Goal: Check status: Check status

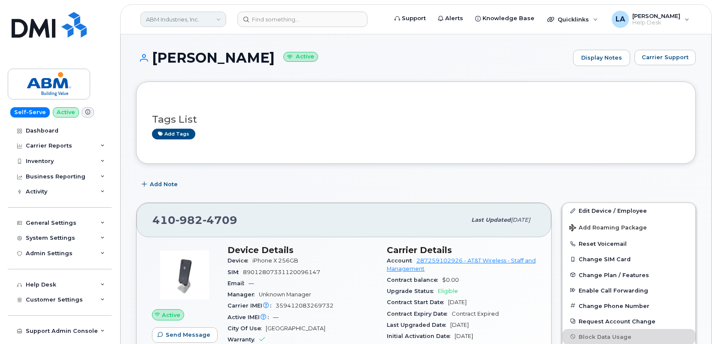
drag, startPoint x: 0, startPoint y: 0, endPoint x: 182, endPoint y: 18, distance: 183.2
click at [178, 8] on header "ABM Industries, Inc. Support Alerts Knowledge Base Quicklinks Suspend / Cancel …" at bounding box center [415, 19] width 591 height 30
click at [182, 18] on link "ABM Industries, Inc." at bounding box center [183, 19] width 86 height 15
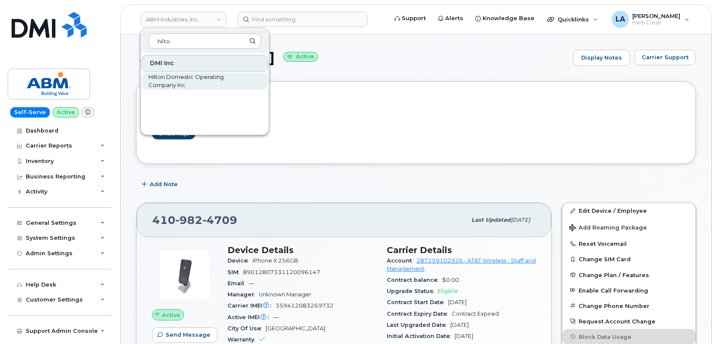
type input "hilto"
click at [172, 82] on span "Hilton Domestic Operating Company Inc" at bounding box center [197, 81] width 99 height 17
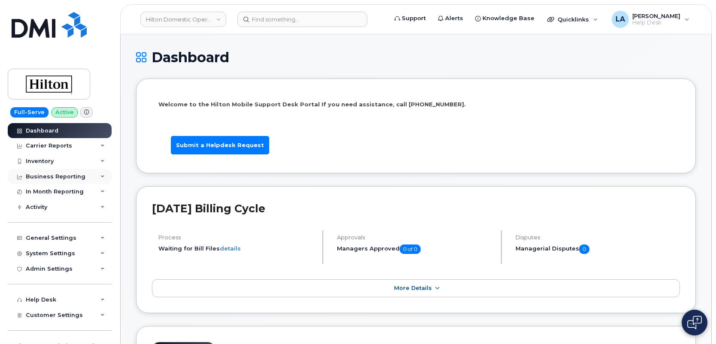
click at [97, 177] on div "Business Reporting" at bounding box center [60, 176] width 104 height 15
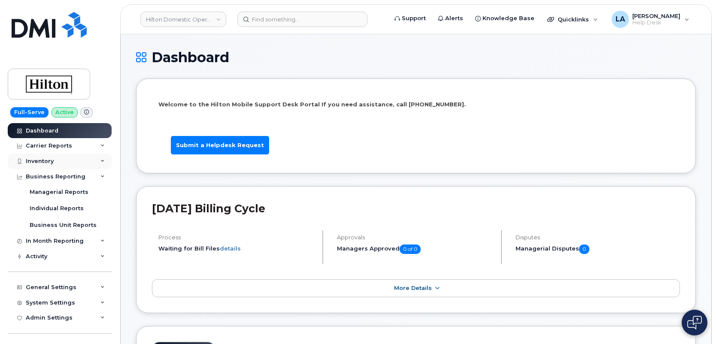
click at [93, 157] on div "Inventory" at bounding box center [60, 161] width 104 height 15
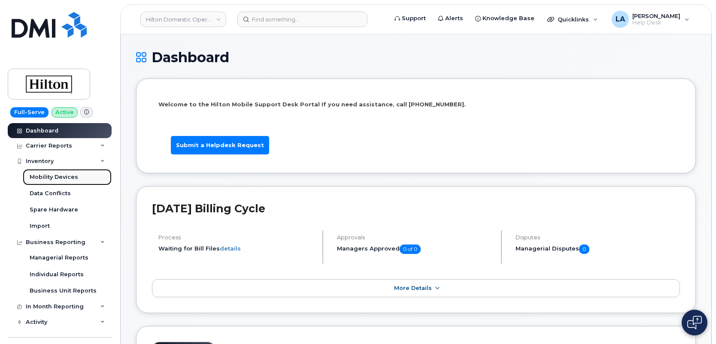
click at [56, 173] on div "Mobility Devices" at bounding box center [54, 177] width 48 height 8
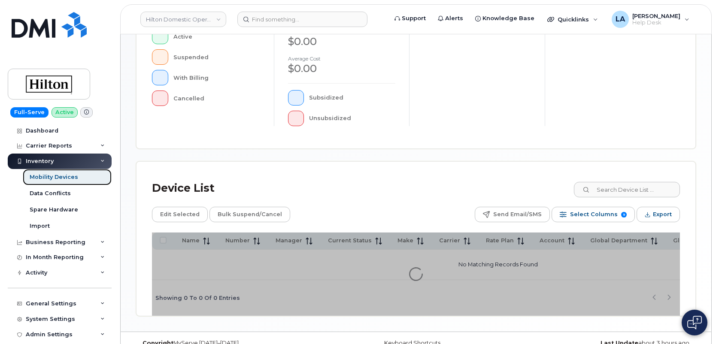
scroll to position [248, 0]
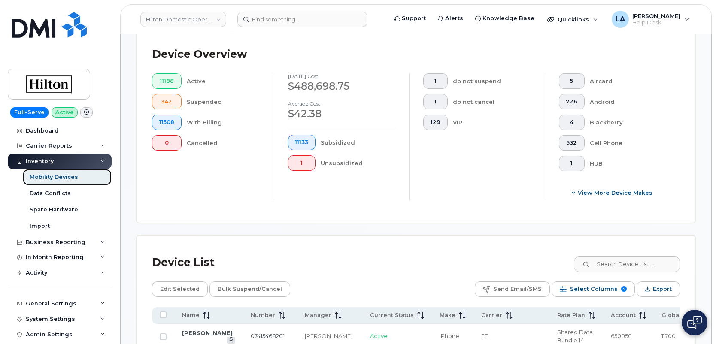
scroll to position [213, 0]
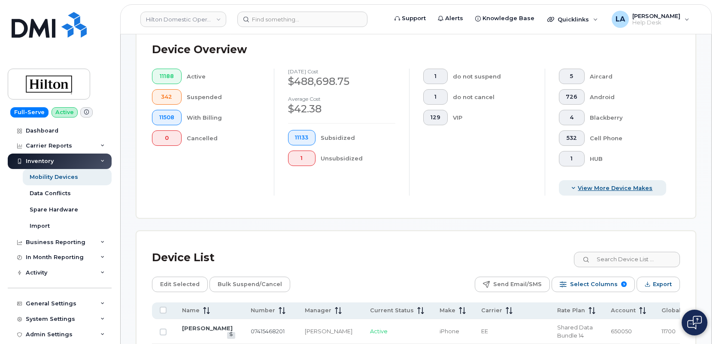
drag, startPoint x: 605, startPoint y: 180, endPoint x: 608, endPoint y: 183, distance: 4.6
click at [605, 180] on div "5 Aircard 726 Android 4 Blackberry 532 Cell Phone 1 HUB View More Device Makes" at bounding box center [612, 132] width 136 height 127
click at [609, 185] on span "View More Device Makes" at bounding box center [614, 188] width 75 height 8
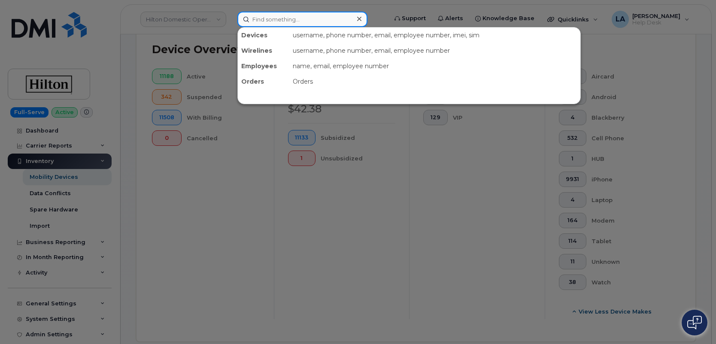
click at [291, 14] on input at bounding box center [302, 19] width 130 height 15
paste input "2165338396"
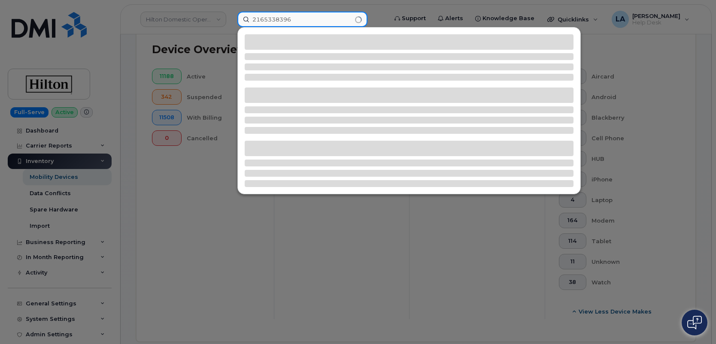
type input "2165338396"
